Goal: Transaction & Acquisition: Purchase product/service

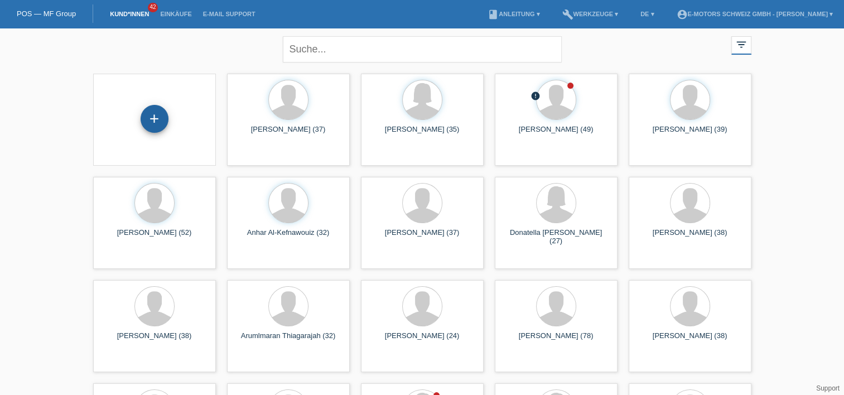
click at [156, 123] on div "+" at bounding box center [154, 118] width 27 height 19
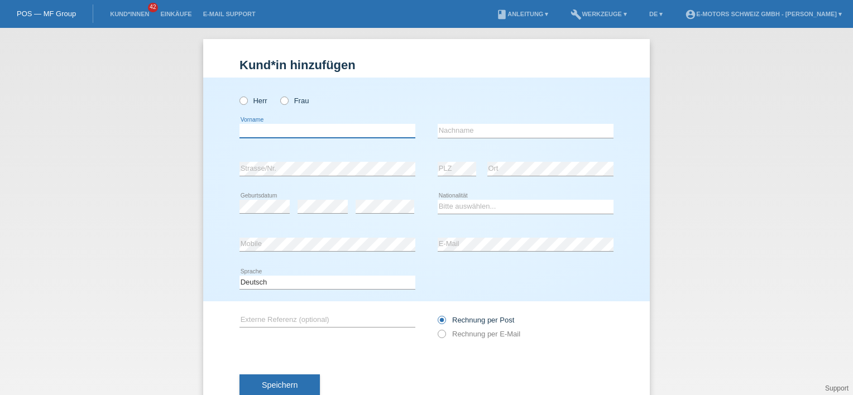
click at [321, 128] on input "text" at bounding box center [327, 131] width 176 height 14
click at [212, 161] on div "Herr Frau error Vorname error" at bounding box center [426, 190] width 446 height 224
click at [58, 7] on div "POS — MF Group" at bounding box center [46, 13] width 93 height 18
drag, startPoint x: 191, startPoint y: 145, endPoint x: 79, endPoint y: 11, distance: 174.2
click at [190, 145] on div "Kund*in hinzufügen Kunde hinzufügen Kundin hinzufügen Herr Frau error Vorname e…" at bounding box center [426, 211] width 853 height 367
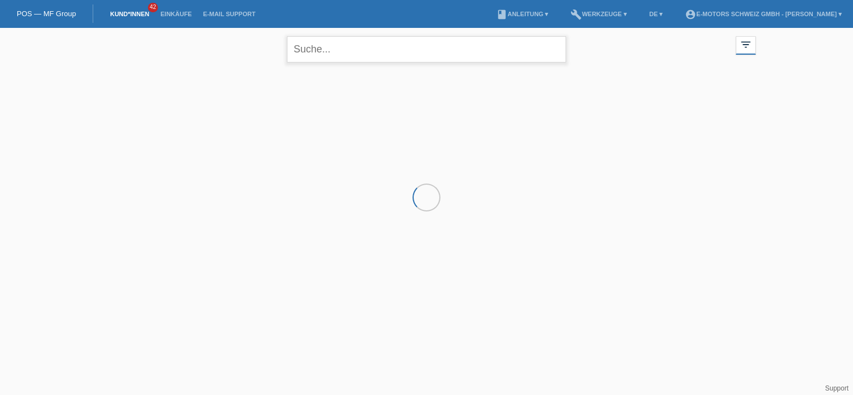
click at [334, 50] on input "text" at bounding box center [426, 49] width 279 height 26
click at [161, 158] on div at bounding box center [427, 124] width 670 height 112
click at [319, 51] on input "text" at bounding box center [426, 49] width 279 height 26
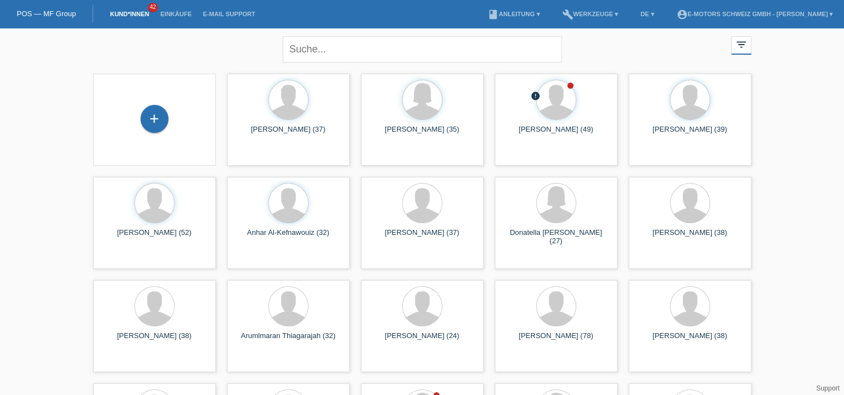
click at [296, 44] on input "text" at bounding box center [422, 49] width 279 height 26
type input "k"
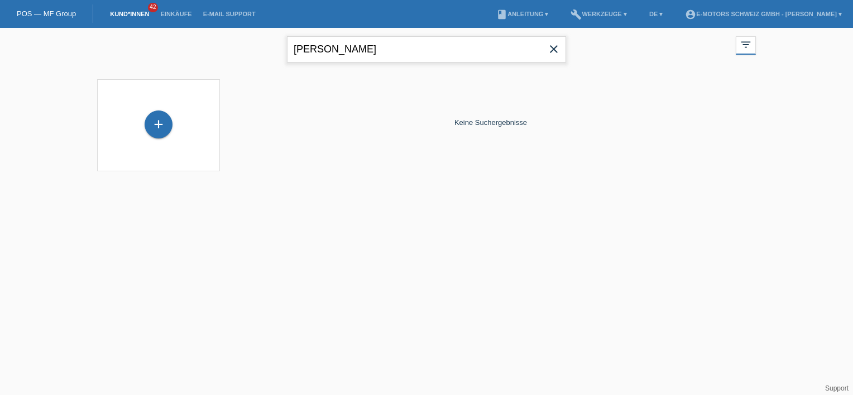
click at [345, 56] on input "jaeggi" at bounding box center [426, 49] width 279 height 26
type input "kili"
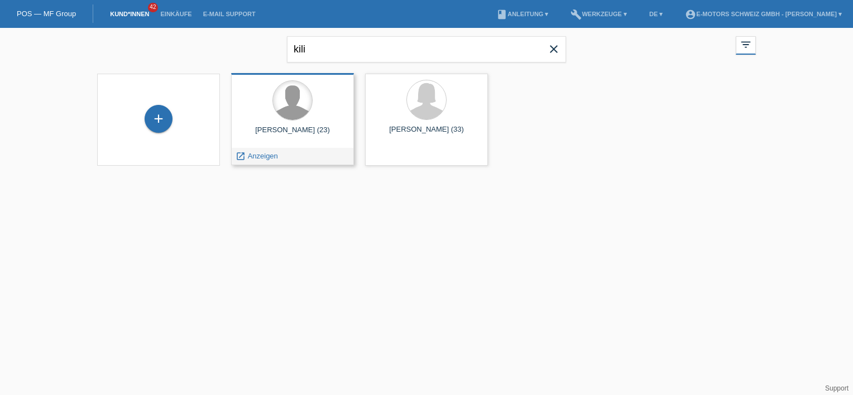
click at [305, 114] on div at bounding box center [292, 100] width 39 height 39
click at [263, 158] on span "Anzeigen" at bounding box center [263, 156] width 30 height 8
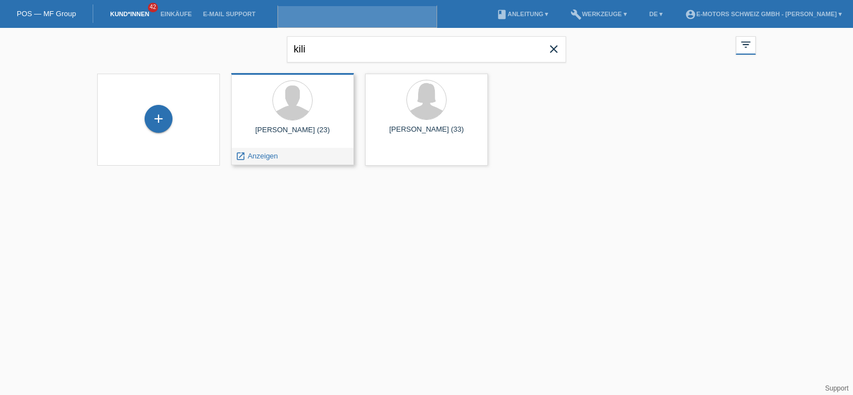
click at [276, 136] on div "Kilian Jäggi (23)" at bounding box center [292, 135] width 105 height 18
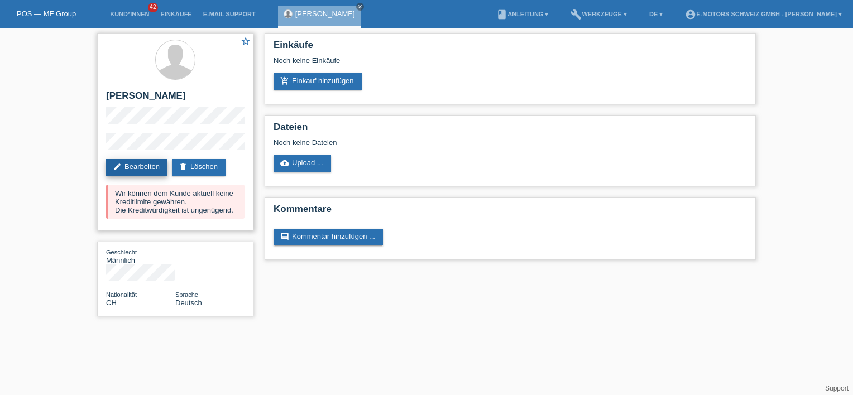
click at [134, 163] on link "edit Bearbeiten" at bounding box center [136, 167] width 61 height 17
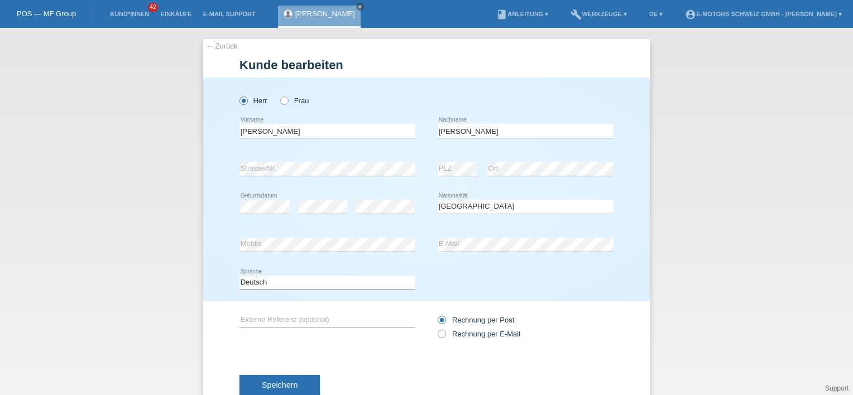
select select "CH"
click at [223, 161] on div "[PERSON_NAME] Frau [GEOGRAPHIC_DATA] error Vorname C" at bounding box center [426, 190] width 446 height 224
click at [415, 170] on div "error Strasse/Nr. error PLZ error Ort" at bounding box center [426, 169] width 374 height 38
click at [527, 92] on div "Herr Frau" at bounding box center [426, 95] width 374 height 35
click at [514, 161] on div "error Ort" at bounding box center [550, 169] width 126 height 38
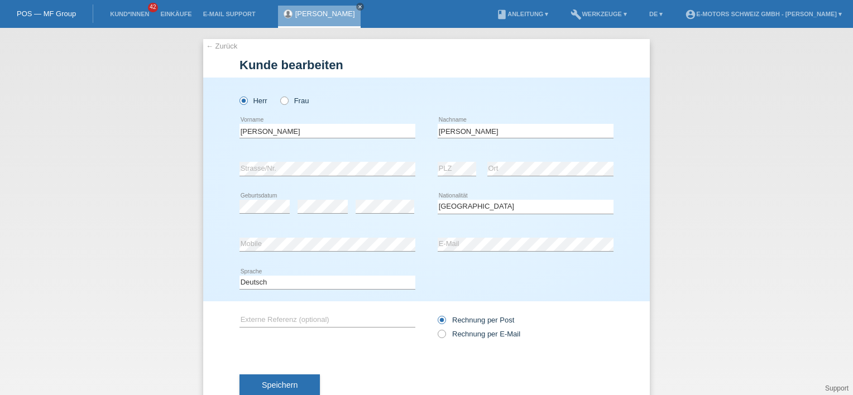
click at [514, 161] on div "error Ort" at bounding box center [550, 169] width 126 height 38
click at [409, 103] on div "Herr Frau" at bounding box center [327, 100] width 176 height 23
click at [138, 154] on div "← Zurück Kunde bearbeiten Herr Frau Kilian error Vorname Jäggi" at bounding box center [426, 211] width 853 height 367
click at [629, 127] on div "Herr Frau Kilian error Vorname C" at bounding box center [426, 190] width 446 height 224
click at [604, 319] on div "Rechnung per Post" at bounding box center [525, 320] width 176 height 8
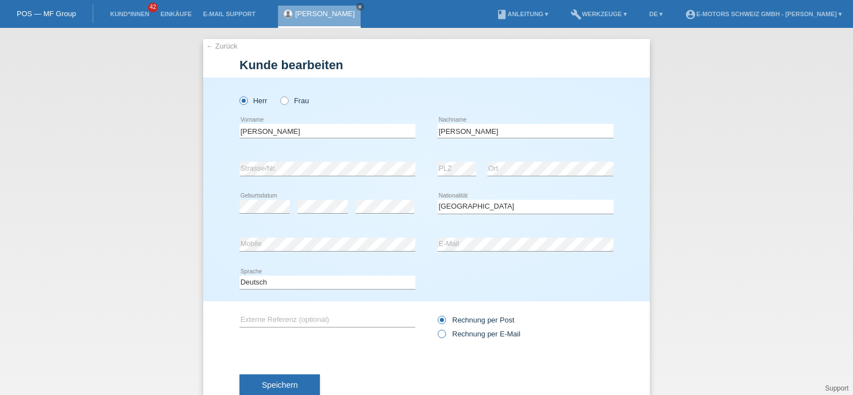
click at [436, 328] on icon at bounding box center [436, 328] width 0 height 0
click at [440, 337] on input "Rechnung per E-Mail" at bounding box center [440, 337] width 7 height 14
radio input "true"
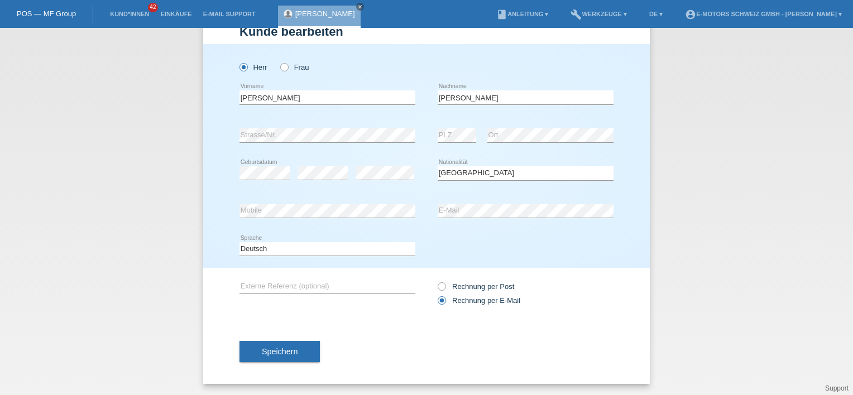
click at [259, 335] on div "Speichern" at bounding box center [426, 351] width 374 height 65
click at [262, 345] on button "Speichern" at bounding box center [279, 351] width 80 height 21
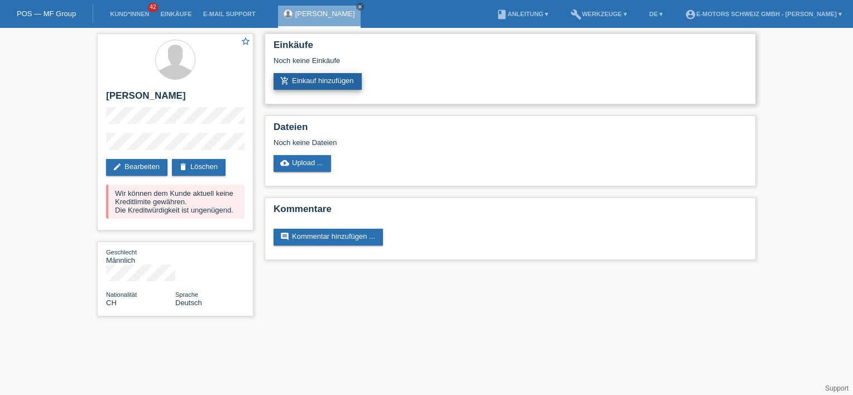
click at [300, 77] on link "add_shopping_cart Einkauf hinzufügen" at bounding box center [317, 81] width 88 height 17
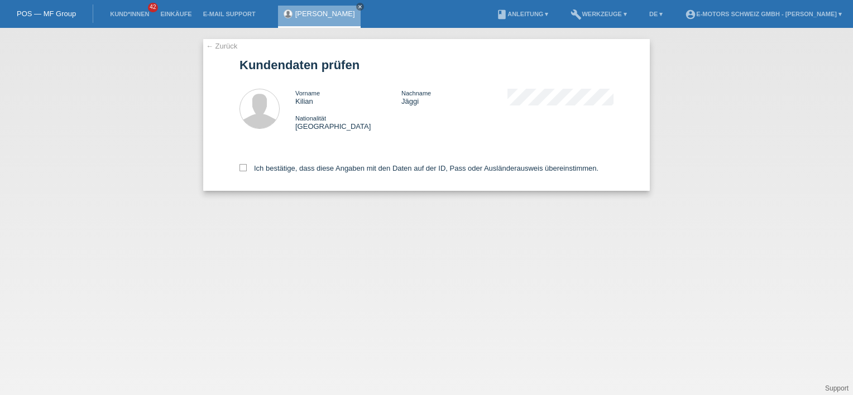
click at [239, 165] on div "← Zurück Kundendaten prüfen Vorname [PERSON_NAME] Nachname [PERSON_NAME] Nation…" at bounding box center [426, 115] width 446 height 152
click at [244, 169] on icon at bounding box center [242, 167] width 7 height 7
click at [244, 169] on input "Ich bestätige, dass diese Angaben mit den Daten auf der ID, Pass oder Ausländer…" at bounding box center [242, 167] width 7 height 7
checkbox input "true"
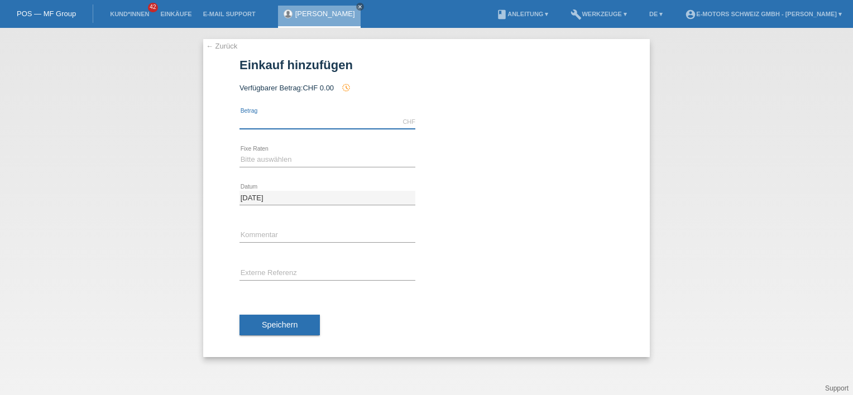
click at [263, 126] on input "text" at bounding box center [327, 122] width 176 height 14
click at [346, 88] on icon "history_toggle_off" at bounding box center [345, 87] width 9 height 9
click at [292, 111] on div "CHF error Betrag" at bounding box center [327, 122] width 176 height 38
click at [283, 116] on input "text" at bounding box center [327, 122] width 176 height 14
click at [455, 148] on div "calculate" at bounding box center [525, 146] width 176 height 10
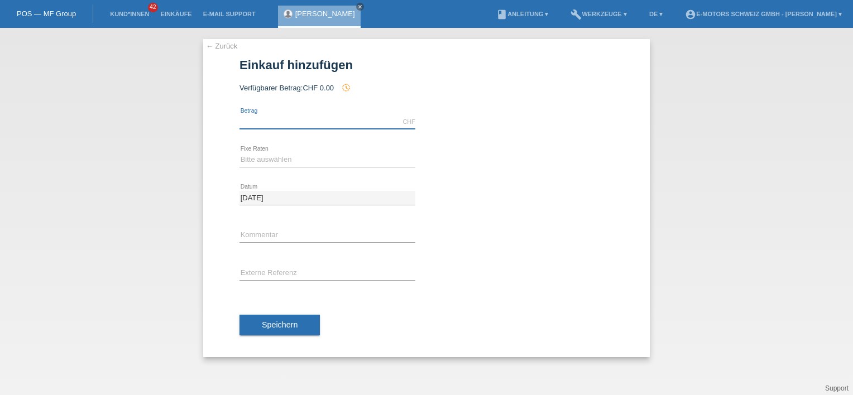
click at [269, 120] on input "text" at bounding box center [327, 122] width 176 height 14
click at [484, 122] on div "CHF error Betrag" at bounding box center [426, 122] width 374 height 38
click at [250, 159] on select "Bitte auswählen 12 Raten 24 Raten 36 Raten 48 Raten" at bounding box center [327, 159] width 176 height 13
select select "214"
click at [239, 153] on select "Bitte auswählen 12 Raten 24 Raten 36 Raten 48 Raten" at bounding box center [327, 159] width 176 height 13
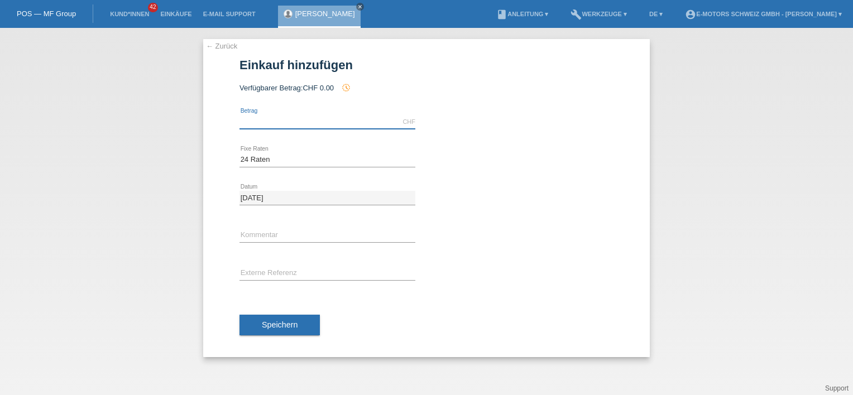
click at [275, 127] on input "text" at bounding box center [327, 122] width 176 height 14
click at [482, 115] on div "CHF error Betrag" at bounding box center [426, 122] width 374 height 38
click at [249, 121] on input "text" at bounding box center [327, 122] width 176 height 14
type input "3390.00"
type input "Thun"
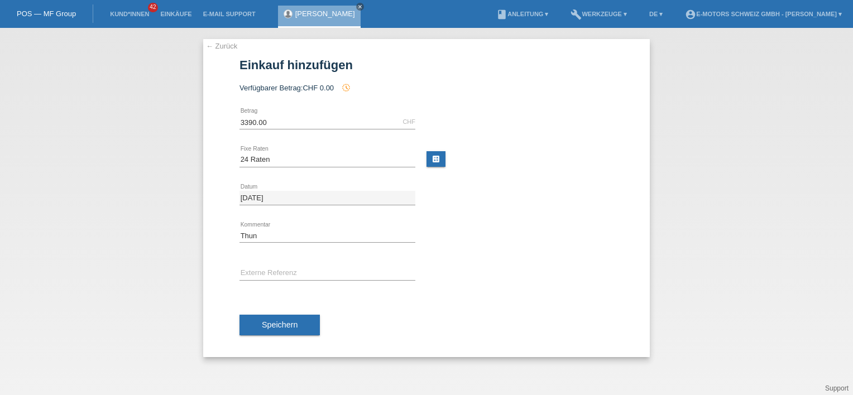
click at [492, 176] on div "Bitte auswählen 12 Raten 24 Raten 36 Raten 48 Raten error Fixe Raten calculate" at bounding box center [426, 160] width 374 height 38
drag, startPoint x: 275, startPoint y: 125, endPoint x: 223, endPoint y: 115, distance: 52.9
click at [224, 115] on div "← Zurück Einkauf hinzufügen Verfügbarer Betrag: CHF 0.00 history_toggle_off err…" at bounding box center [426, 198] width 446 height 318
type input "2990.00"
click at [553, 131] on div "2990.00 CHF error Betrag" at bounding box center [426, 122] width 374 height 38
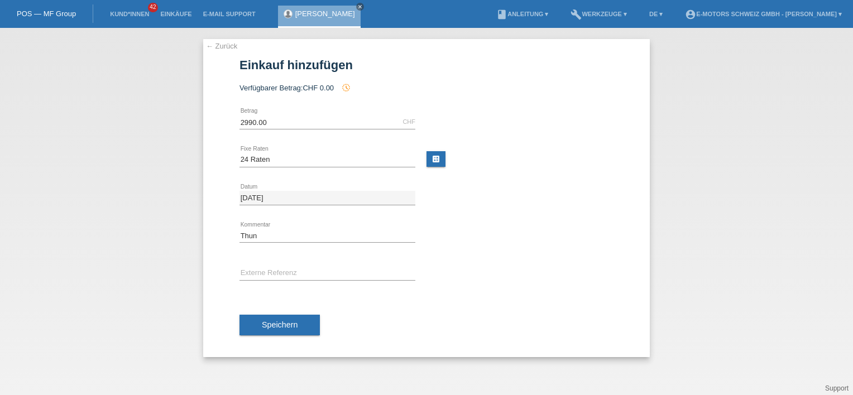
click at [545, 181] on div at bounding box center [525, 183] width 176 height 8
click at [283, 163] on select "Bitte auswählen 12 Raten 24 Raten 36 Raten 48 Raten" at bounding box center [327, 159] width 176 height 13
select select "213"
click at [239, 153] on select "Bitte auswählen 12 Raten 24 Raten 36 Raten 48 Raten" at bounding box center [327, 159] width 176 height 13
click at [471, 189] on div "01.09.2025 error Datum" at bounding box center [426, 198] width 374 height 38
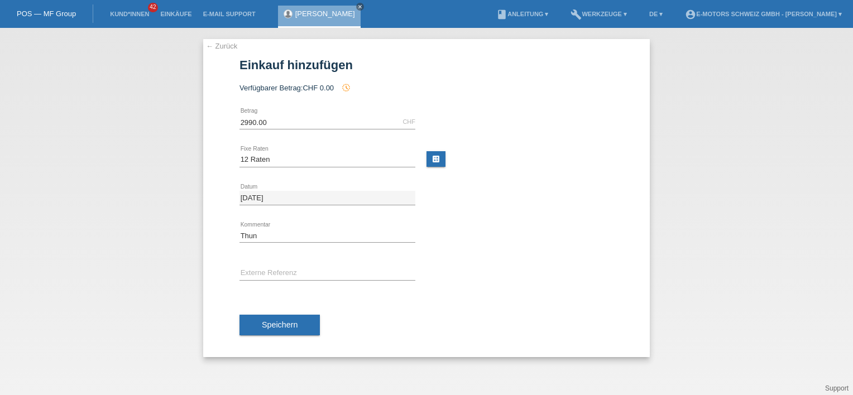
click at [273, 336] on div "Speichern" at bounding box center [426, 325] width 374 height 65
click at [276, 328] on button "Speichern" at bounding box center [279, 325] width 80 height 21
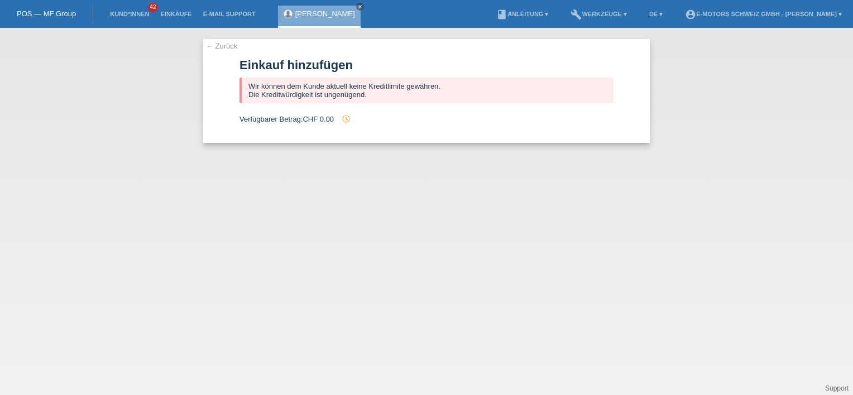
click at [348, 118] on icon "history_toggle_off" at bounding box center [345, 118] width 9 height 9
click at [347, 118] on icon "history_toggle_off" at bounding box center [345, 118] width 9 height 9
click at [346, 118] on icon "history_toggle_off" at bounding box center [345, 118] width 9 height 9
drag, startPoint x: 346, startPoint y: 118, endPoint x: 379, endPoint y: 122, distance: 32.5
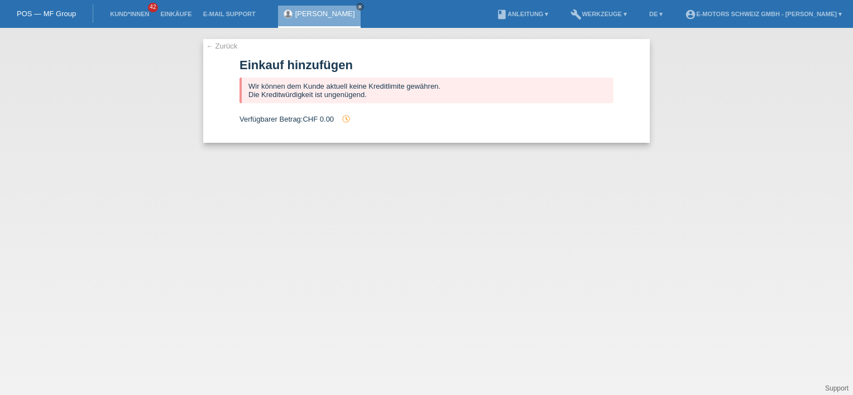
click at [378, 123] on div "Verfügbarer Betrag: CHF 0.00 history_toggle_off" at bounding box center [426, 118] width 374 height 9
click at [229, 42] on link "← Zurück" at bounding box center [221, 46] width 31 height 8
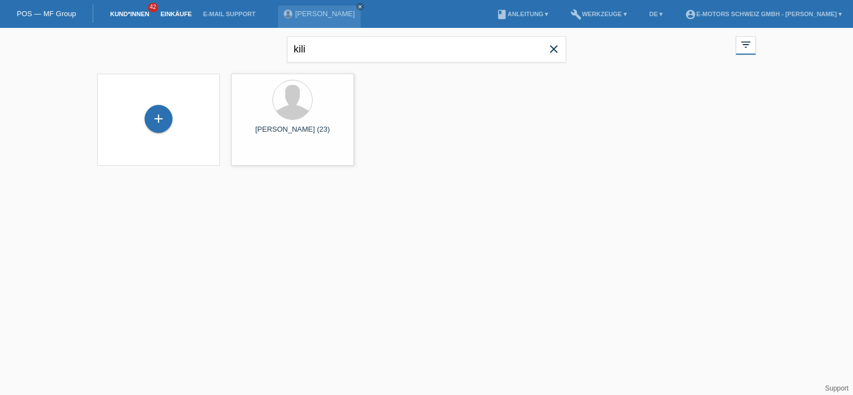
click at [180, 12] on link "Einkäufe" at bounding box center [176, 14] width 42 height 7
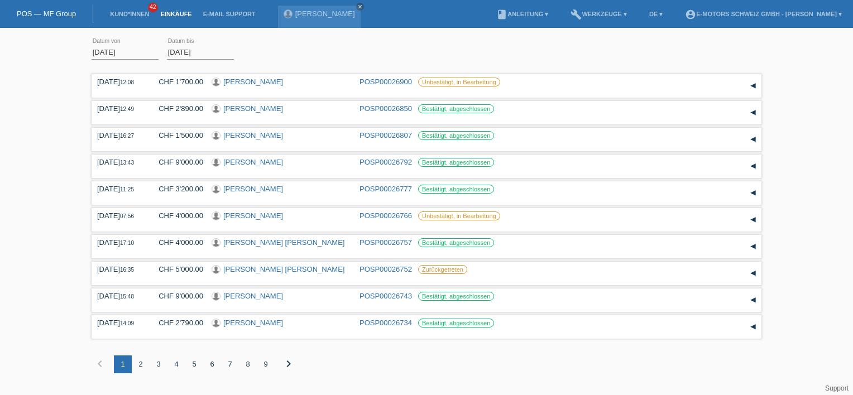
click at [141, 366] on div "2" at bounding box center [141, 364] width 18 height 18
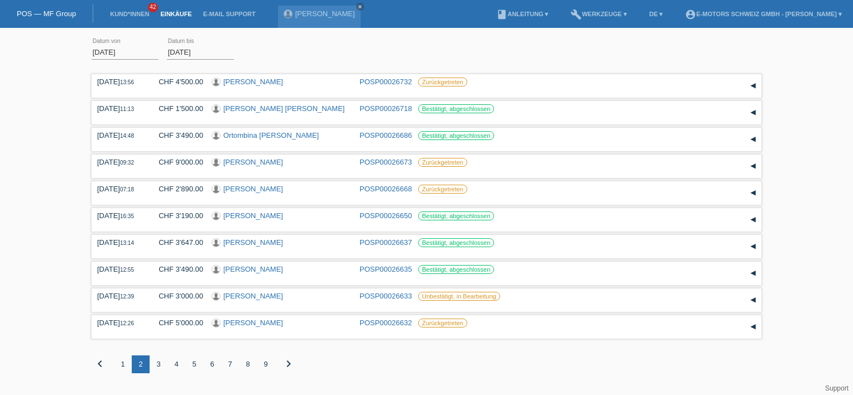
drag, startPoint x: 166, startPoint y: 362, endPoint x: 156, endPoint y: 364, distance: 10.3
click at [162, 364] on div "3" at bounding box center [159, 364] width 18 height 18
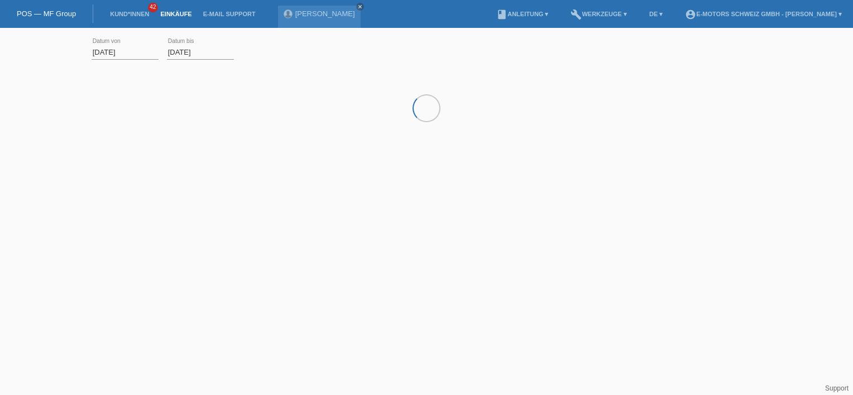
click at [156, 183] on html "POS — MF Group Kund*innen 42 Einkäufe E-Mail Support Kilian Jäggi close" at bounding box center [426, 91] width 853 height 183
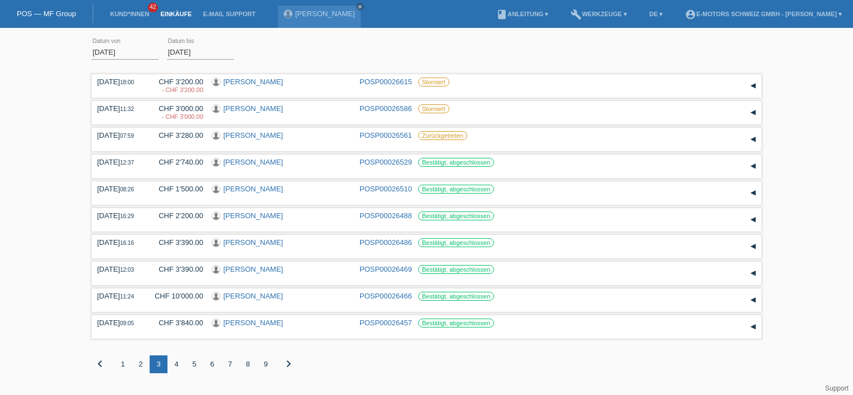
click at [177, 359] on div "4" at bounding box center [176, 364] width 18 height 18
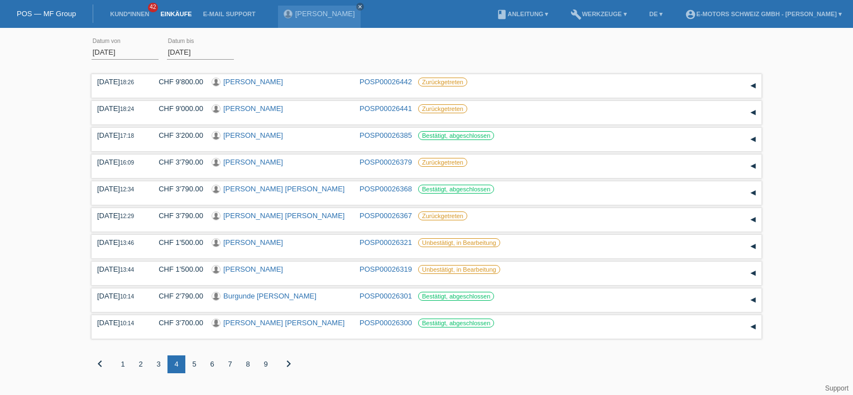
click at [194, 367] on div "5" at bounding box center [194, 364] width 18 height 18
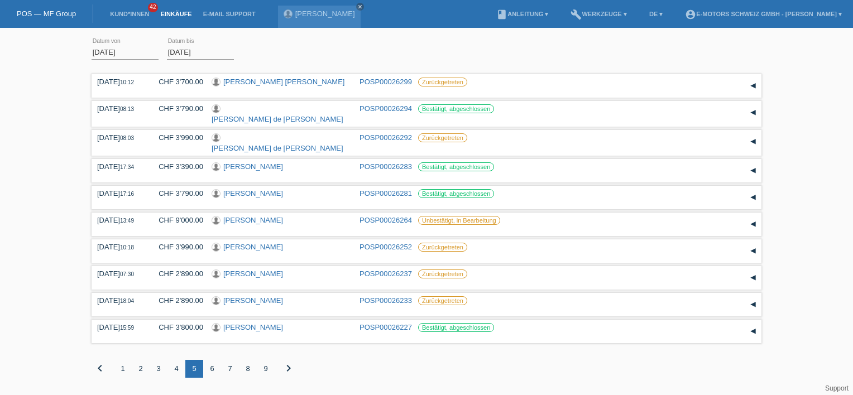
click at [211, 363] on div "6" at bounding box center [212, 369] width 18 height 18
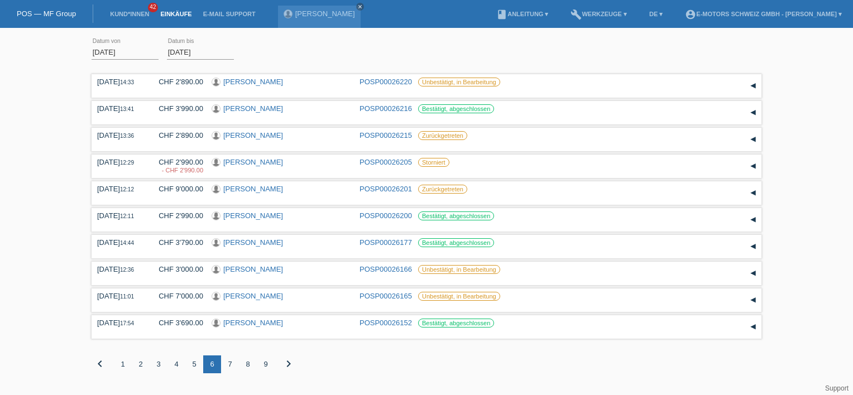
click at [233, 367] on div "7" at bounding box center [230, 364] width 18 height 18
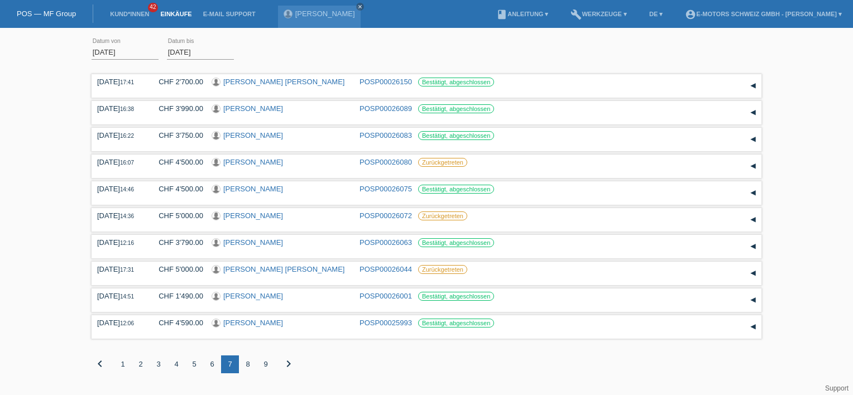
click at [250, 364] on div "8" at bounding box center [248, 364] width 18 height 18
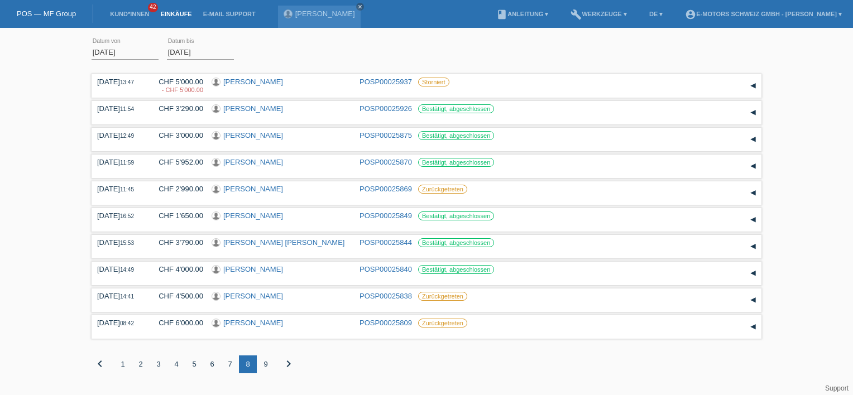
click at [265, 369] on div "9" at bounding box center [266, 364] width 18 height 18
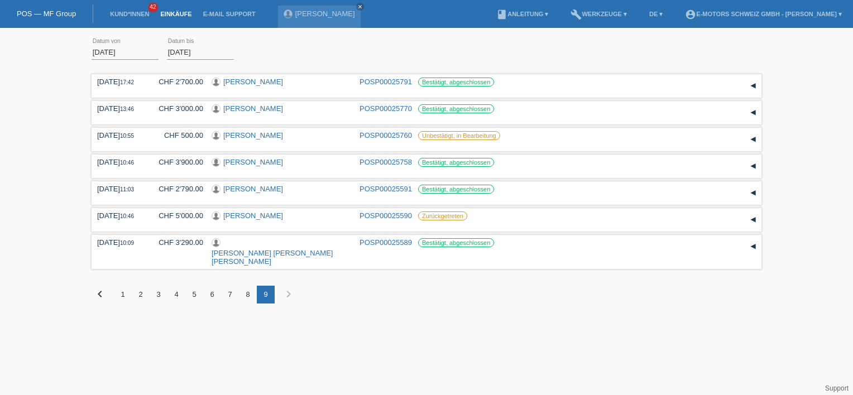
click at [287, 287] on icon "chevron_right" at bounding box center [288, 293] width 13 height 13
click at [158, 286] on div "3" at bounding box center [159, 295] width 18 height 18
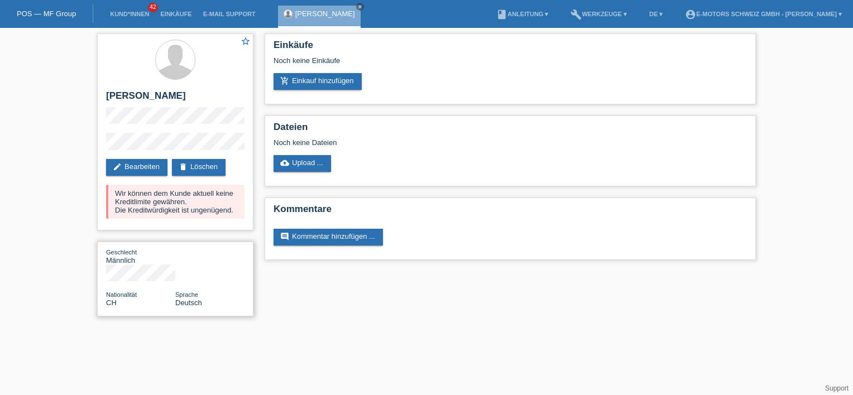
click at [169, 272] on div "Geschlecht Männlich Nationalität CH Sprache Deutsch" at bounding box center [175, 279] width 156 height 75
click at [320, 76] on link "add_shopping_cart Einkauf hinzufügen" at bounding box center [317, 81] width 88 height 17
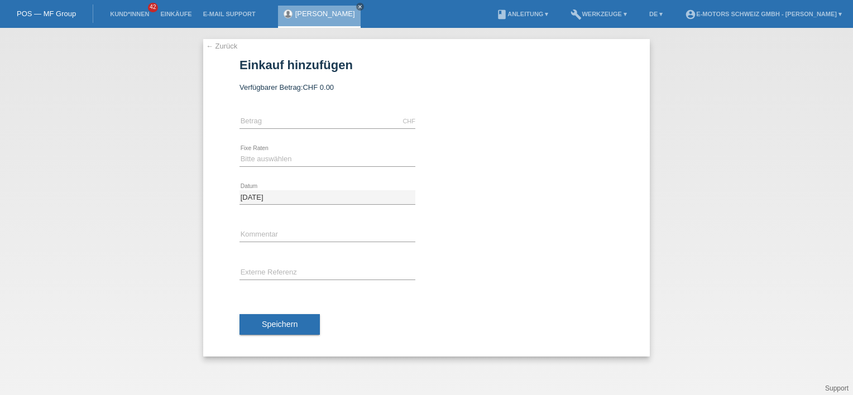
click at [320, 86] on span "CHF 0.00" at bounding box center [317, 87] width 31 height 8
click at [351, 87] on div "Verfügbarer Betrag: CHF 0.00" at bounding box center [426, 87] width 374 height 8
click at [287, 121] on input "text" at bounding box center [327, 121] width 176 height 14
type input "2990.00"
type input "Thun"
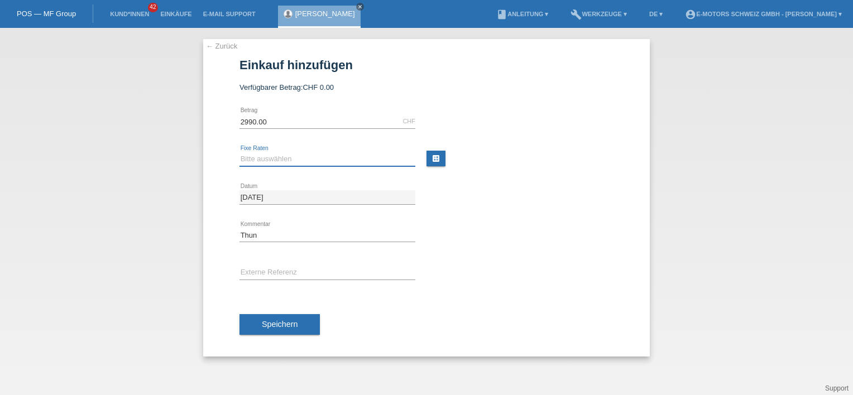
click at [251, 157] on select "Bitte auswählen 12 Raten 24 Raten 36 Raten 48 Raten" at bounding box center [327, 158] width 176 height 13
select select "213"
click at [239, 152] on select "Bitte auswählen 12 Raten 24 Raten 36 Raten 48 Raten" at bounding box center [327, 158] width 176 height 13
drag, startPoint x: 436, startPoint y: 239, endPoint x: 444, endPoint y: 244, distance: 9.3
click at [436, 239] on div "Thun error Kommentar" at bounding box center [426, 235] width 374 height 38
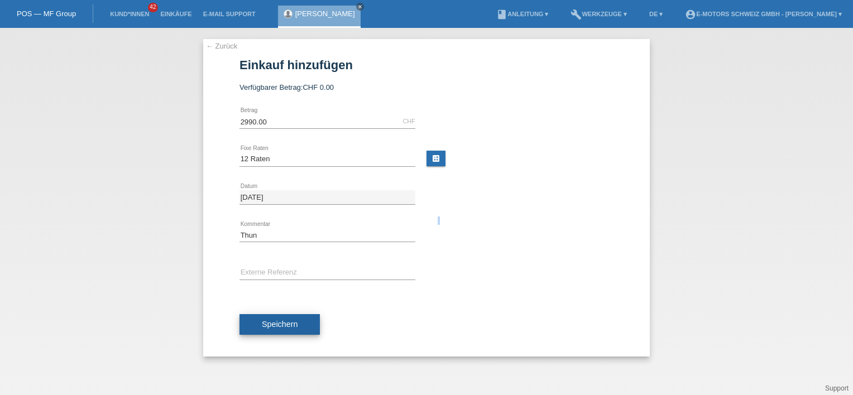
click at [275, 320] on span "Speichern" at bounding box center [280, 324] width 36 height 9
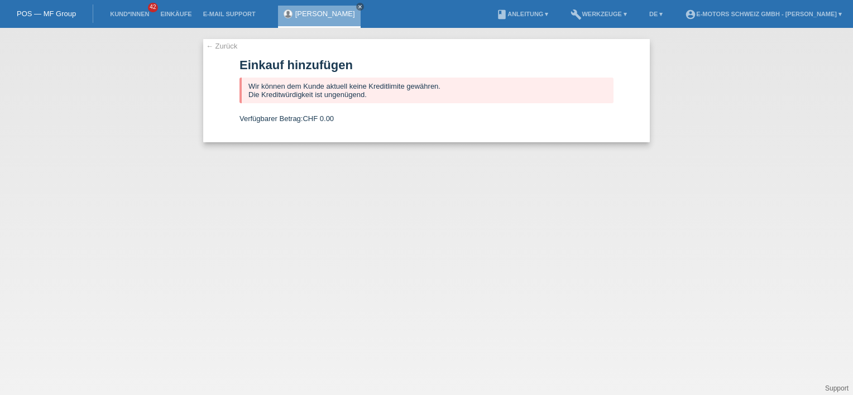
click at [213, 46] on link "← Zurück" at bounding box center [221, 46] width 31 height 8
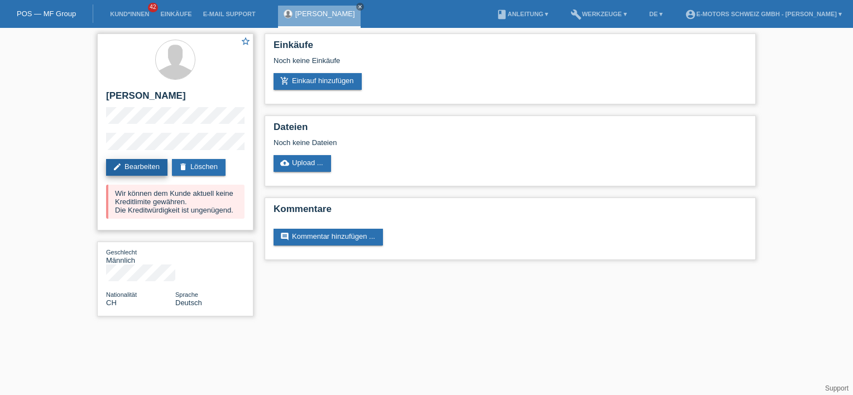
click at [137, 165] on link "edit Bearbeiten" at bounding box center [136, 167] width 61 height 17
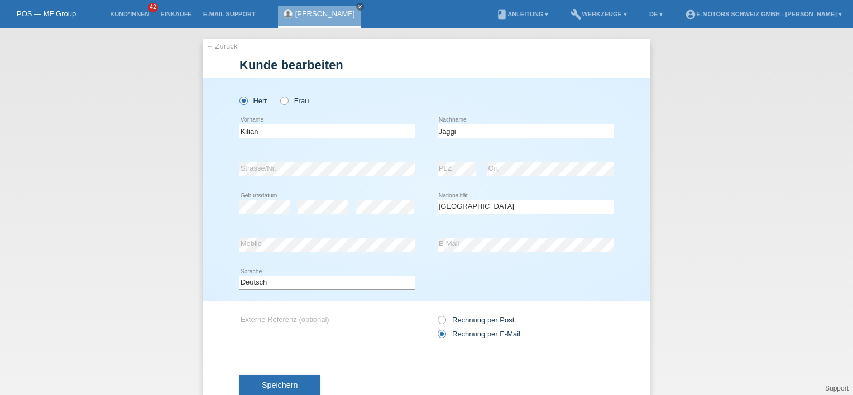
select select "CH"
click at [213, 170] on div "Herr [PERSON_NAME][GEOGRAPHIC_DATA] error Vorname C" at bounding box center [426, 190] width 446 height 224
drag, startPoint x: 631, startPoint y: 195, endPoint x: 612, endPoint y: 179, distance: 25.3
click at [631, 195] on div "Herr [PERSON_NAME][GEOGRAPHIC_DATA] error Vorname C" at bounding box center [426, 190] width 446 height 224
click at [523, 70] on h1 "Kunde bearbeiten" at bounding box center [426, 65] width 374 height 14
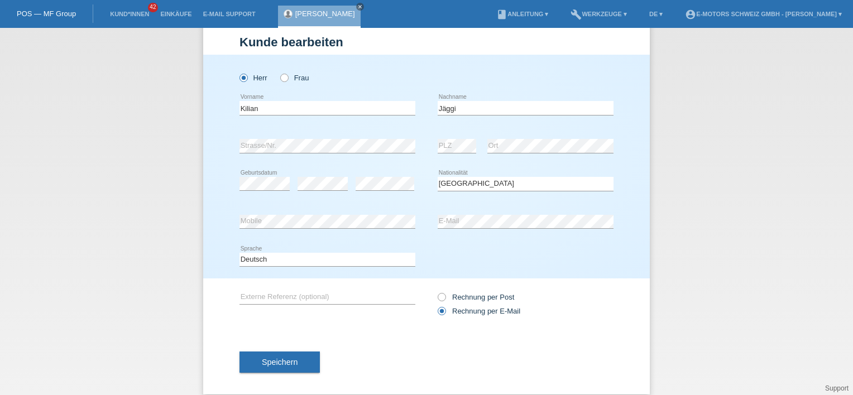
scroll to position [33, 0]
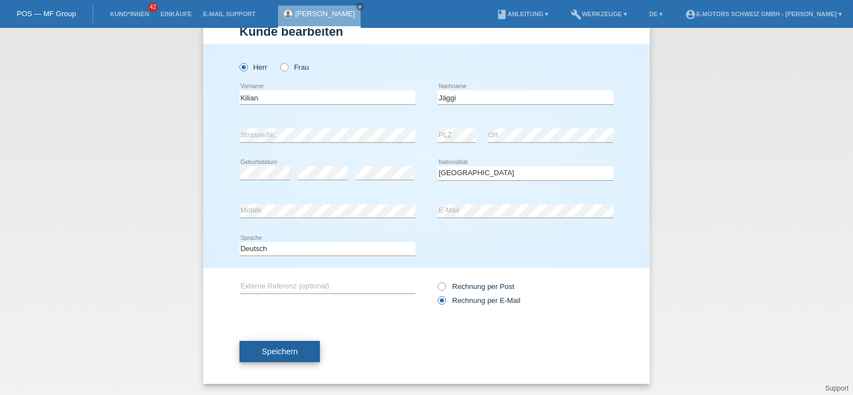
click at [283, 353] on span "Speichern" at bounding box center [280, 351] width 36 height 9
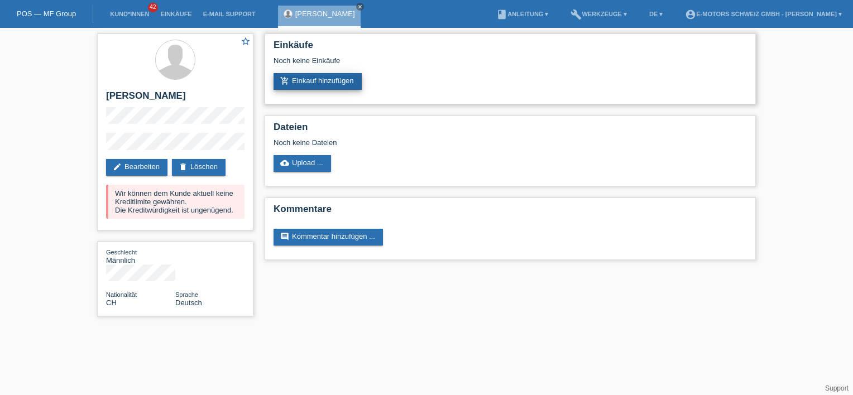
click at [315, 86] on link "add_shopping_cart Einkauf hinzufügen" at bounding box center [317, 81] width 88 height 17
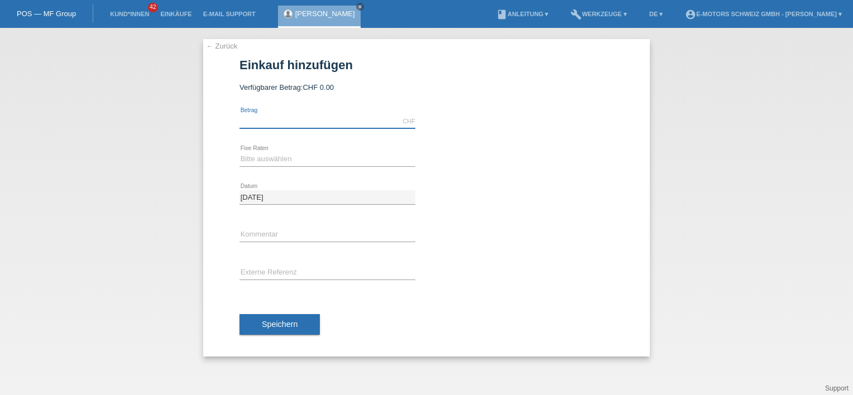
click at [250, 126] on input "text" at bounding box center [327, 121] width 176 height 14
type input "2990.00"
type input "Thun"
click at [268, 155] on select "Bitte auswählen 12 Raten 24 Raten 36 Raten 48 Raten" at bounding box center [327, 158] width 176 height 13
select select "213"
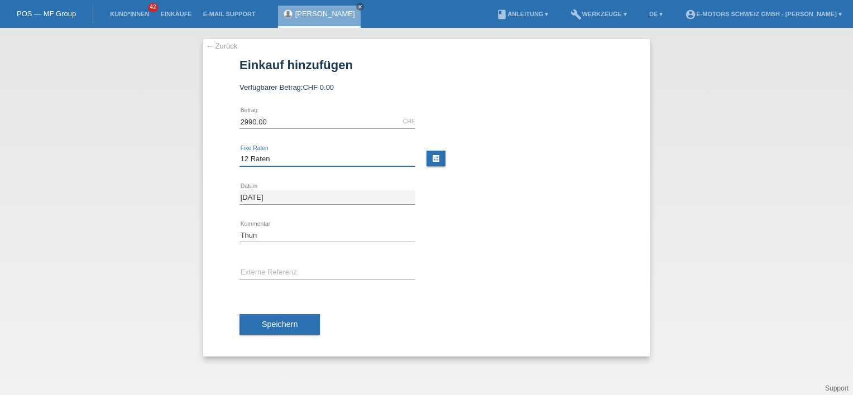
click at [239, 152] on select "Bitte auswählen 12 Raten 24 Raten 36 Raten 48 Raten" at bounding box center [327, 158] width 176 height 13
click at [272, 315] on button "Speichern" at bounding box center [279, 324] width 80 height 21
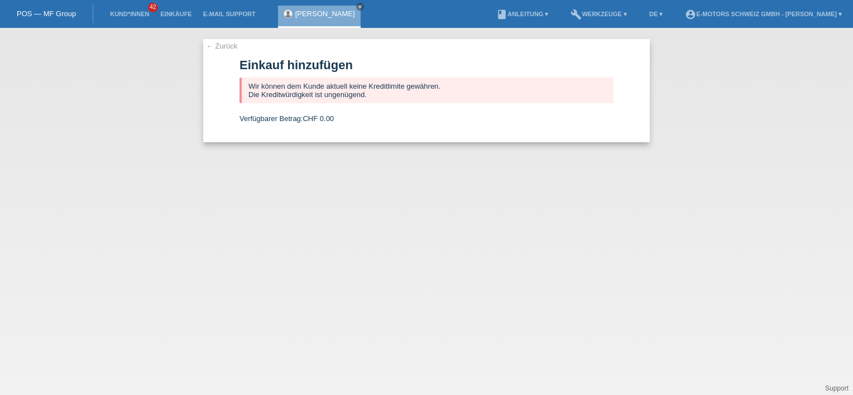
click at [214, 43] on link "← Zurück" at bounding box center [221, 46] width 31 height 8
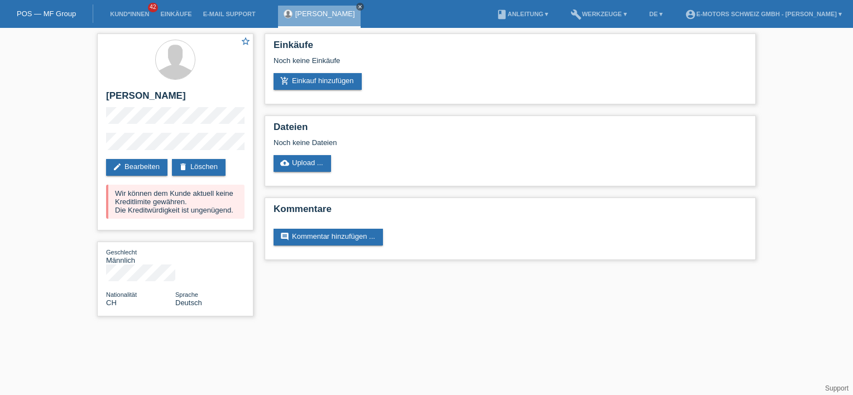
click at [357, 4] on icon "close" at bounding box center [360, 7] width 6 height 6
drag, startPoint x: 450, startPoint y: 78, endPoint x: 374, endPoint y: 85, distance: 76.7
click at [450, 78] on div "add_shopping_cart Einkauf hinzufügen" at bounding box center [509, 81] width 473 height 17
click at [344, 117] on div "Dateien Noch keine Dateien cloud_upload Upload ..." at bounding box center [509, 150] width 491 height 71
click at [484, 61] on div "Noch keine Einkäufe" at bounding box center [509, 64] width 473 height 17
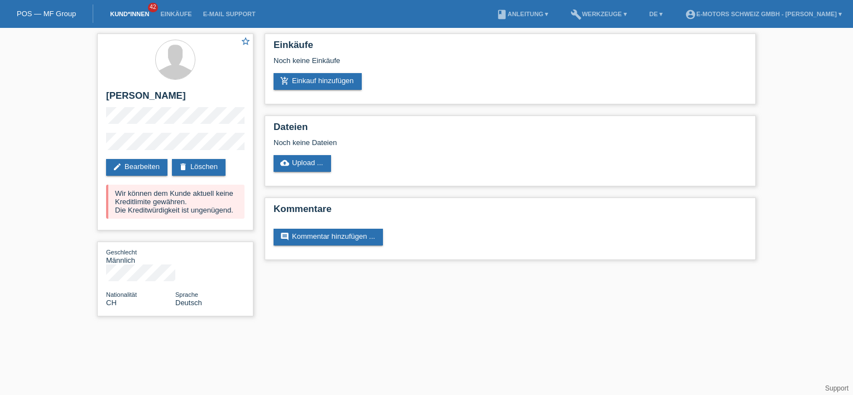
click at [136, 17] on link "Kund*innen" at bounding box center [129, 14] width 50 height 7
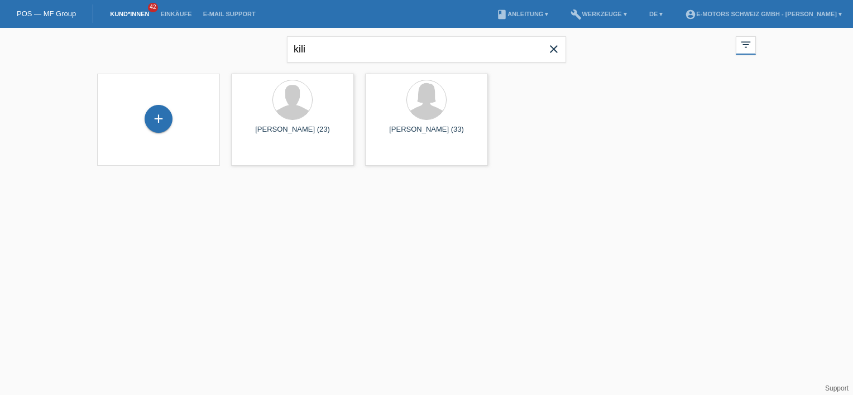
drag, startPoint x: 544, startPoint y: 53, endPoint x: 559, endPoint y: 56, distance: 14.8
click at [548, 56] on span "close" at bounding box center [553, 50] width 22 height 17
